Goal: Task Accomplishment & Management: Manage account settings

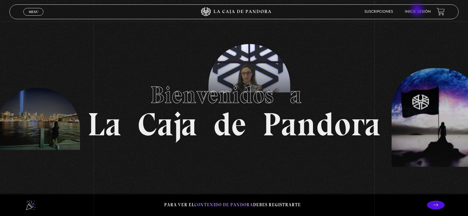
click at [418, 11] on link "Inicie sesión" at bounding box center [418, 12] width 26 height 4
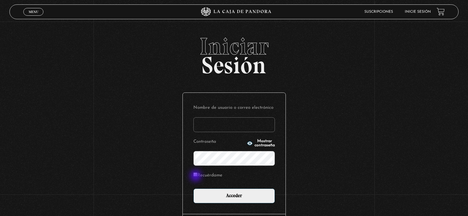
type input "[EMAIL_ADDRESS][DOMAIN_NAME]"
click at [197, 173] on input "Recuérdame" at bounding box center [196, 175] width 4 height 4
checkbox input "true"
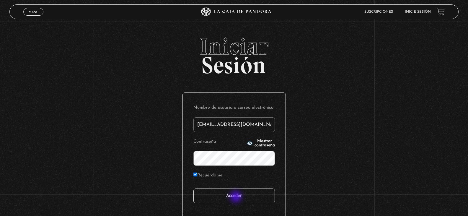
click at [236, 197] on input "Acceder" at bounding box center [235, 196] width 82 height 15
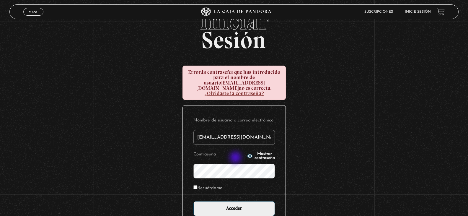
scroll to position [59, 0]
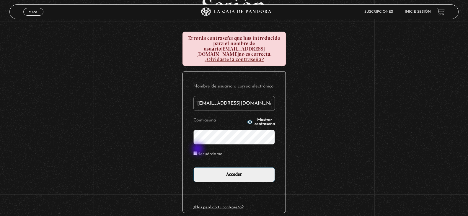
click at [197, 151] on input "Recuérdame" at bounding box center [196, 153] width 4 height 4
checkbox input "true"
click at [262, 156] on p "Recuérdame" at bounding box center [235, 156] width 82 height 12
click at [264, 140] on form "Nombre de usuario o correo electrónico adrianasolanog@gmail.com Contraseña Most…" at bounding box center [235, 132] width 82 height 100
click at [247, 120] on icon "button" at bounding box center [249, 122] width 5 height 4
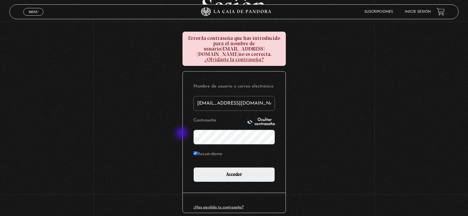
click at [161, 137] on div "Iniciar Sesión Error: la contraseña que has introducido para el nombre de usuar…" at bounding box center [234, 107] width 468 height 264
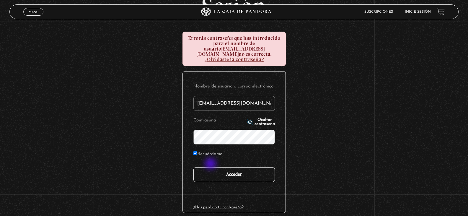
click at [211, 167] on input "Acceder" at bounding box center [235, 174] width 82 height 15
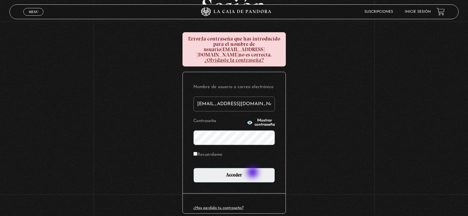
scroll to position [59, 0]
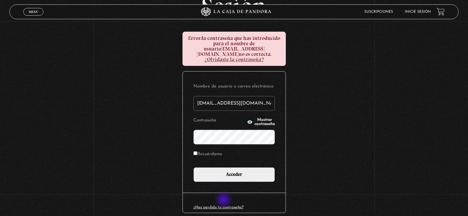
click at [225, 205] on link "¿Has perdido tu contraseña?" at bounding box center [219, 207] width 50 height 4
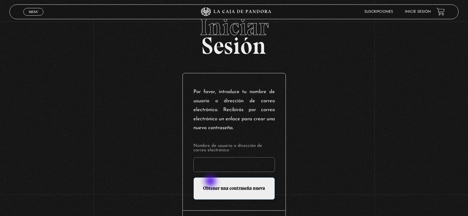
scroll to position [30, 0]
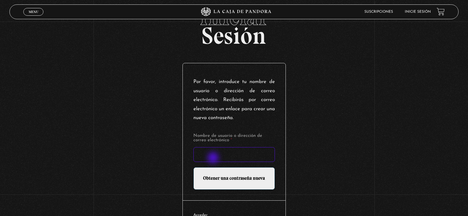
click at [214, 158] on input "Nombre de usuario o dirección de correo electrónico *" at bounding box center [235, 154] width 82 height 15
type input "adrianasolanog@gmail.com"
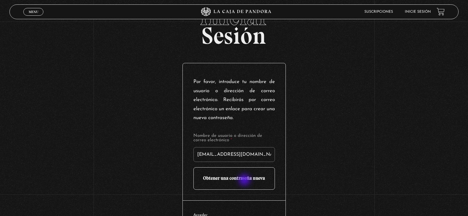
click at [245, 181] on input "Obtener una contraseña nueva" at bounding box center [235, 178] width 82 height 22
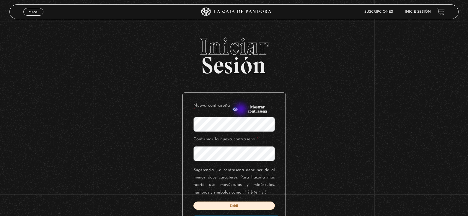
click at [242, 110] on button "Mostrar contraseña" at bounding box center [254, 109] width 42 height 8
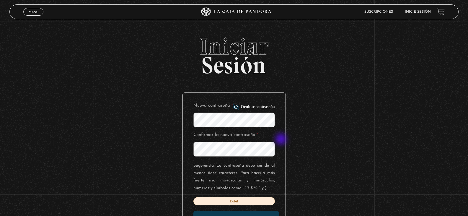
click at [282, 140] on div "Nueva contraseña * Ocultar contraseña Confirmar la nueva contraseña * Sugerenci…" at bounding box center [234, 167] width 103 height 148
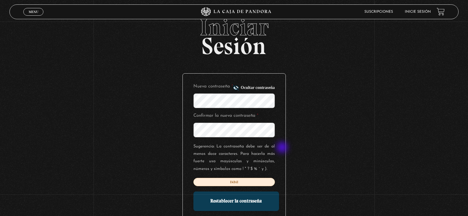
scroll to position [30, 0]
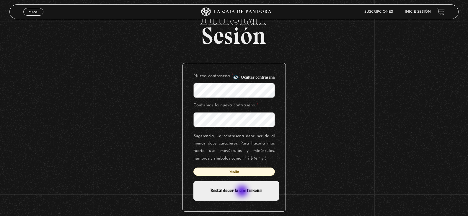
click at [243, 192] on input "Restablecer la contraseña" at bounding box center [237, 191] width 86 height 20
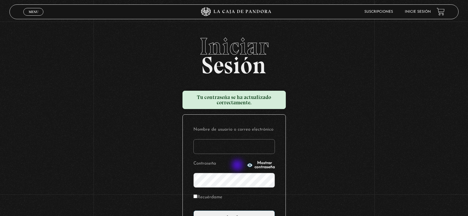
type input "[EMAIL_ADDRESS][DOMAIN_NAME]"
click at [247, 166] on icon "button" at bounding box center [249, 165] width 5 height 4
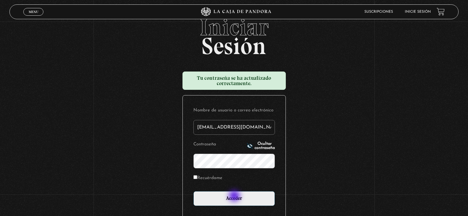
scroll to position [30, 0]
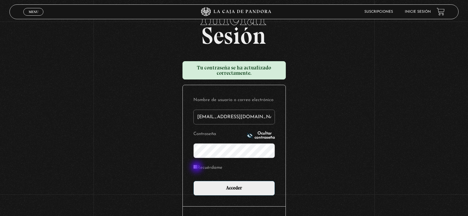
click at [197, 168] on input "Recuérdame" at bounding box center [196, 167] width 4 height 4
checkbox input "true"
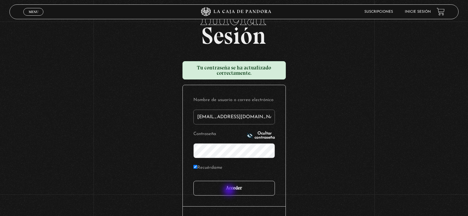
click at [229, 190] on input "Acceder" at bounding box center [235, 188] width 82 height 15
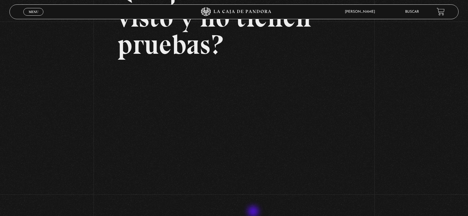
scroll to position [89, 0]
